Goal: Understand process/instructions

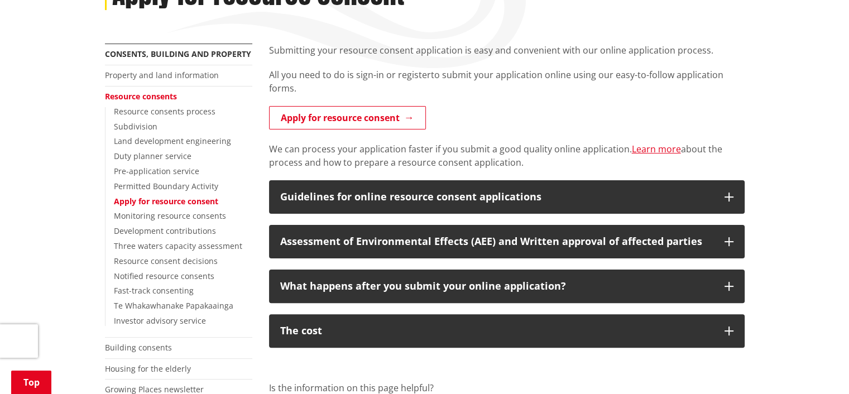
scroll to position [244, 0]
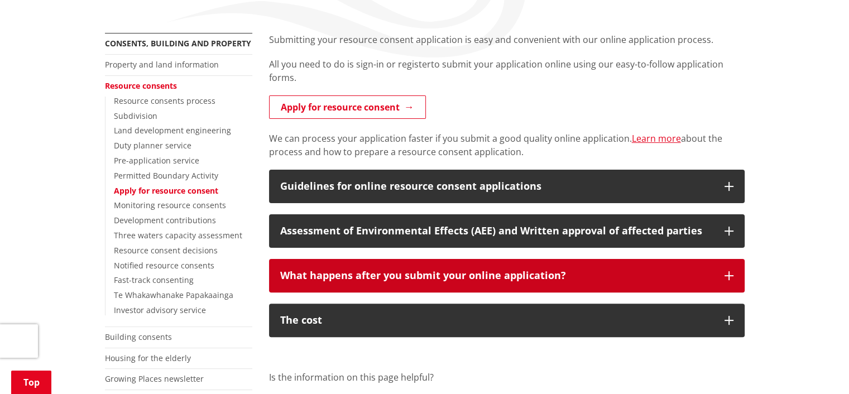
click at [728, 271] on icon "button" at bounding box center [729, 275] width 9 height 9
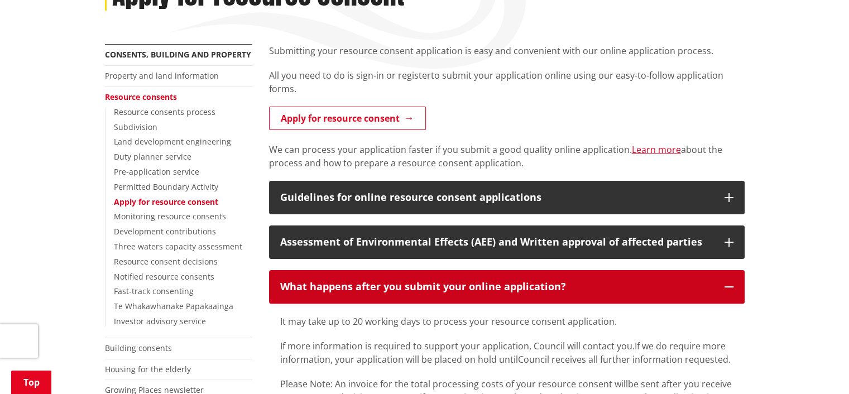
scroll to position [231, 0]
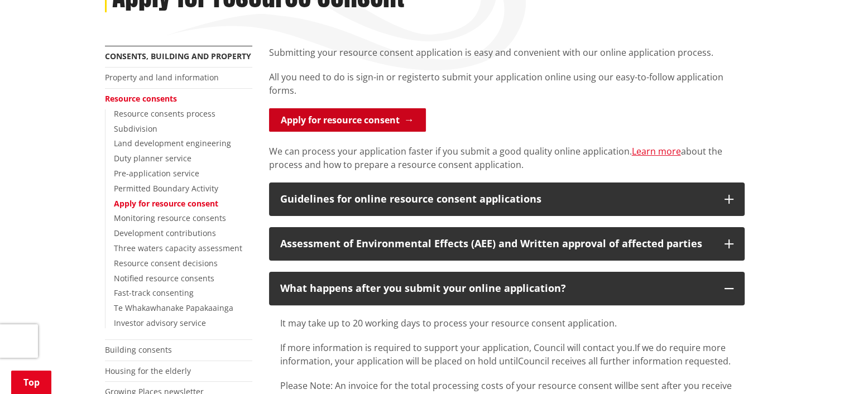
click at [383, 108] on link "Apply for resource consent" at bounding box center [347, 119] width 157 height 23
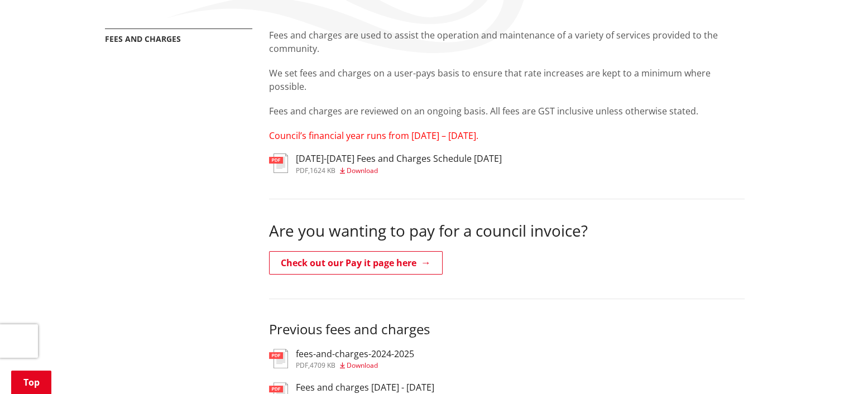
scroll to position [279, 0]
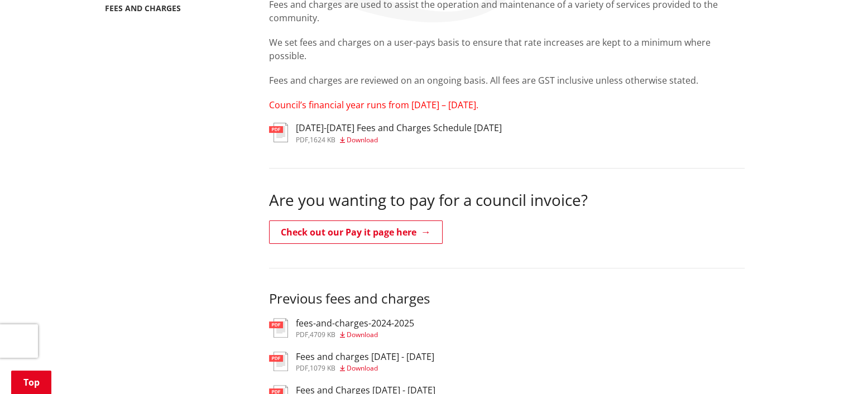
click at [350, 123] on h3 "[DATE]-[DATE] Fees and Charges Schedule [DATE]" at bounding box center [399, 128] width 206 height 11
